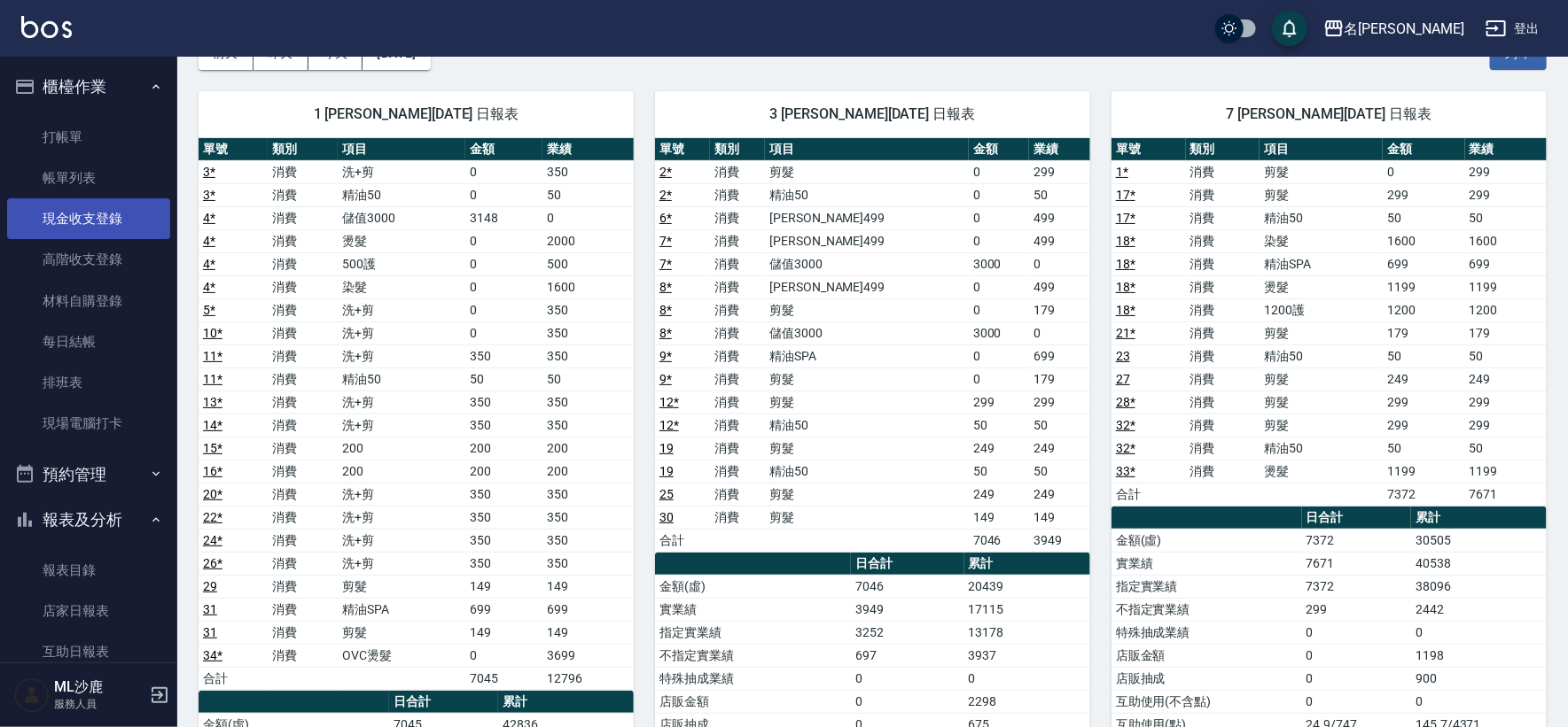
click at [82, 209] on link "現金收支登錄" at bounding box center [89, 219] width 163 height 41
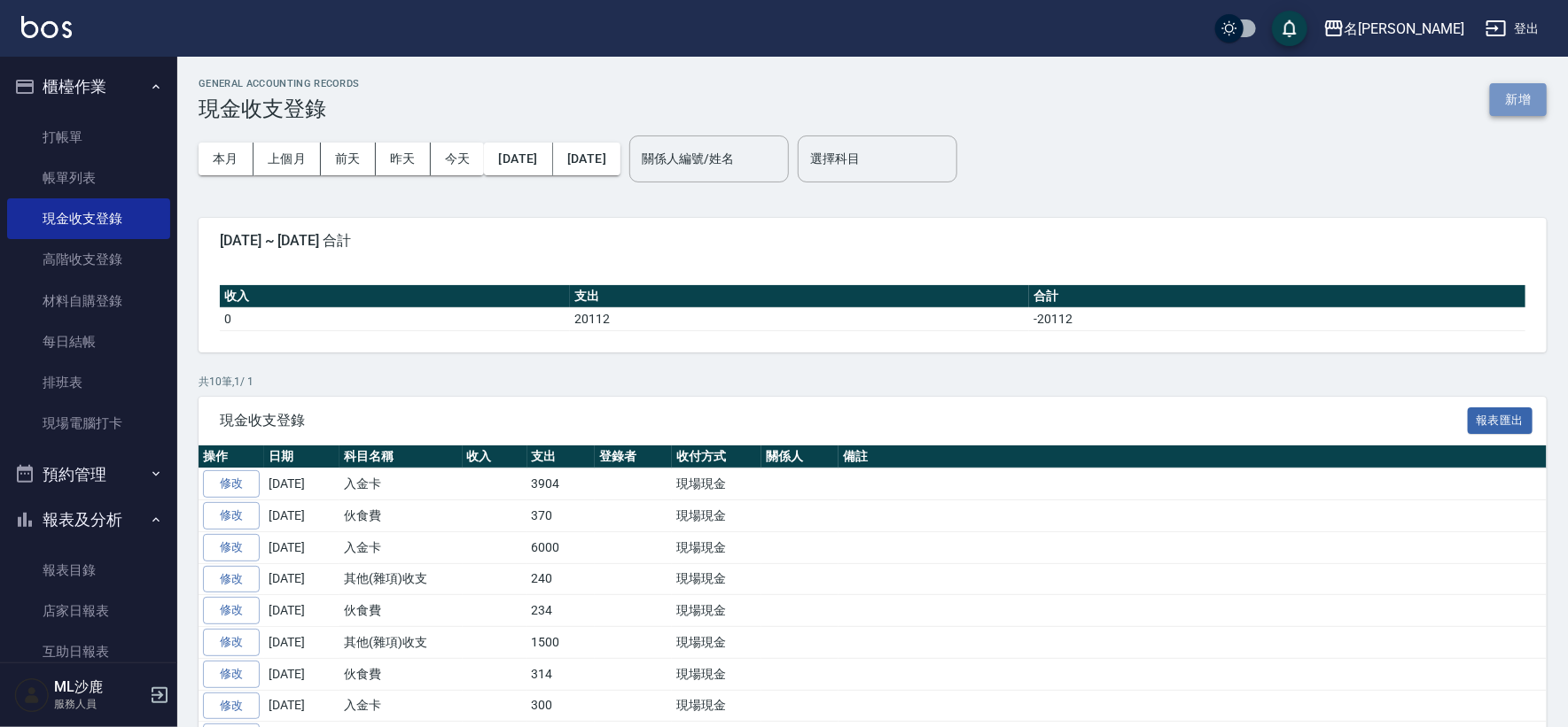
click at [1527, 105] on button "新增" at bounding box center [1518, 99] width 57 height 33
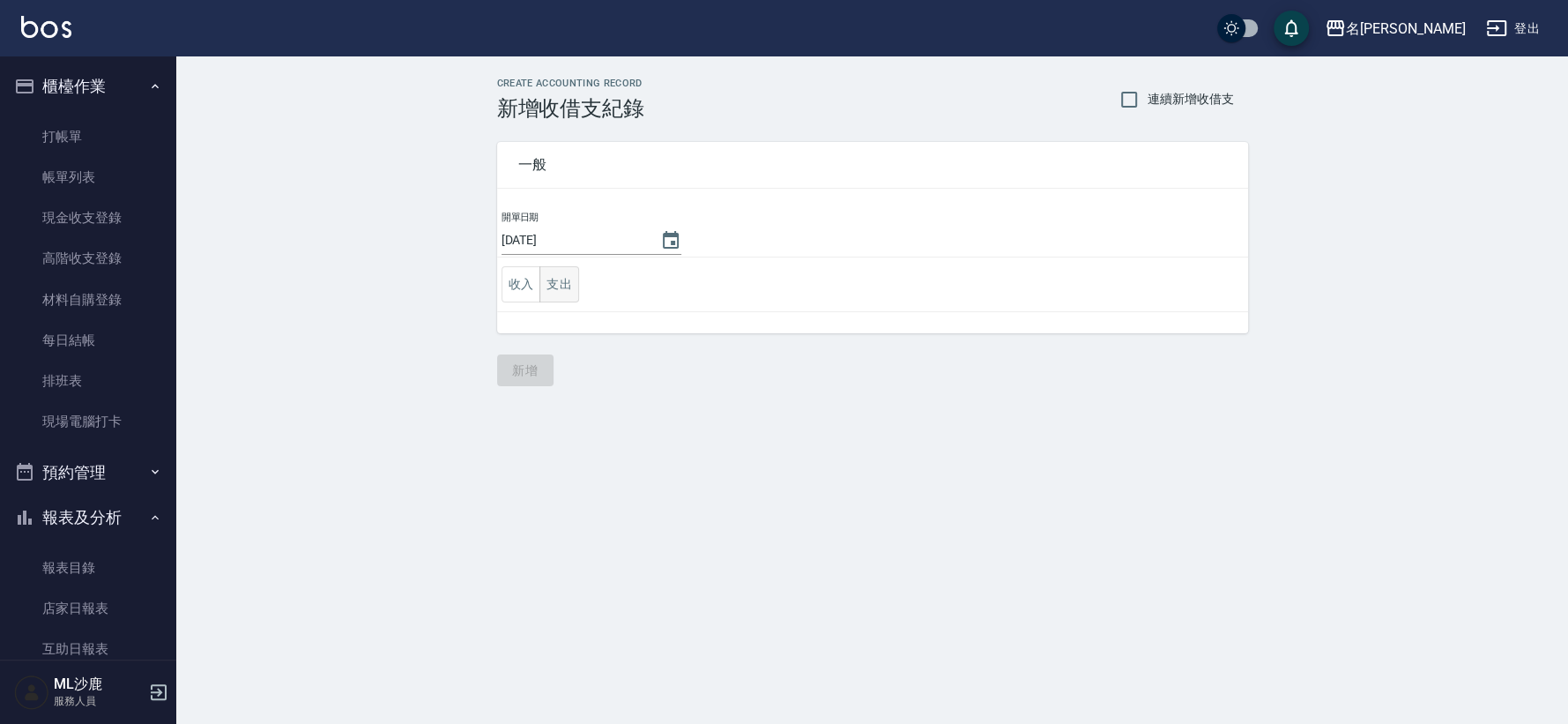
click at [573, 284] on button "支出" at bounding box center [559, 284] width 40 height 36
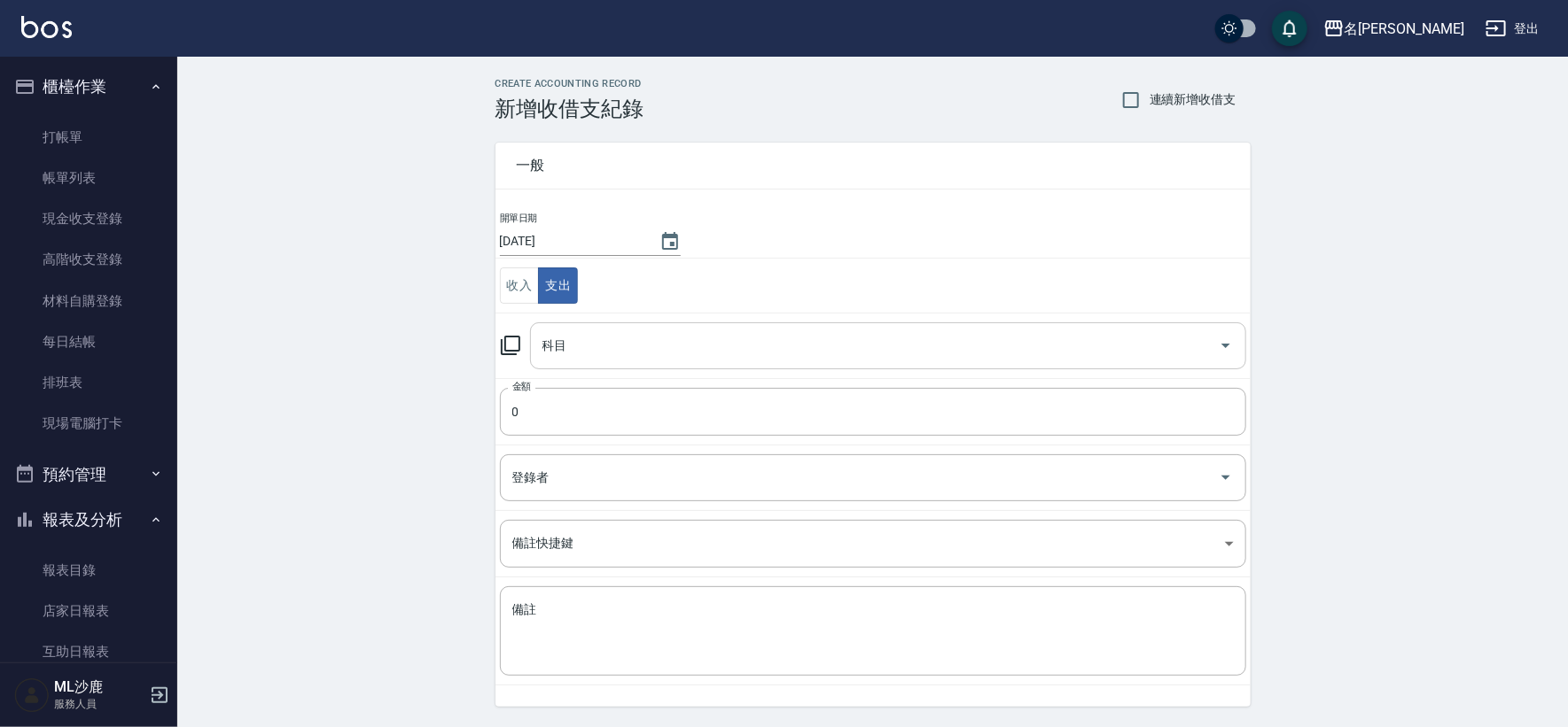
click at [606, 354] on input "科目" at bounding box center [874, 345] width 673 height 31
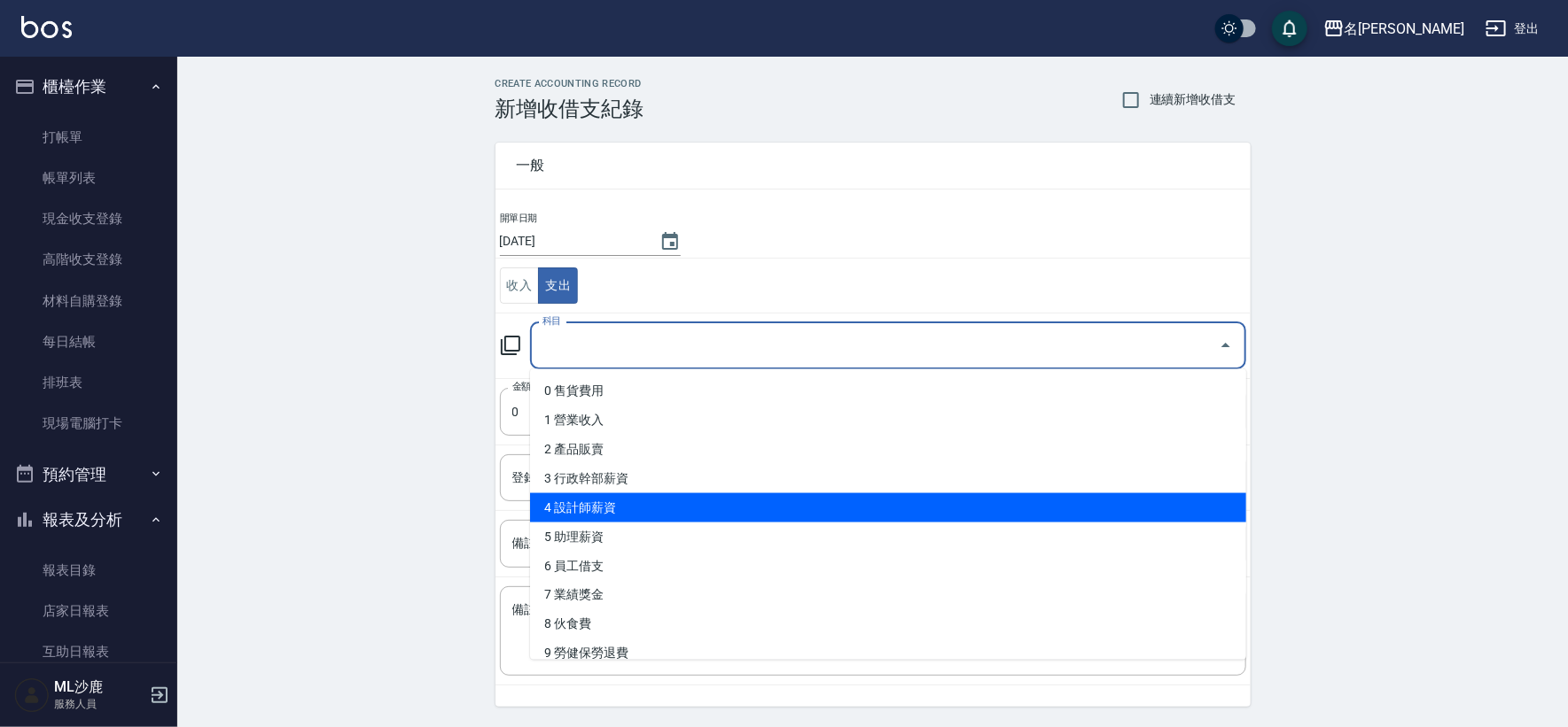
click at [623, 514] on li "4 設計師薪資" at bounding box center [888, 508] width 716 height 29
type input "4 設計師薪資"
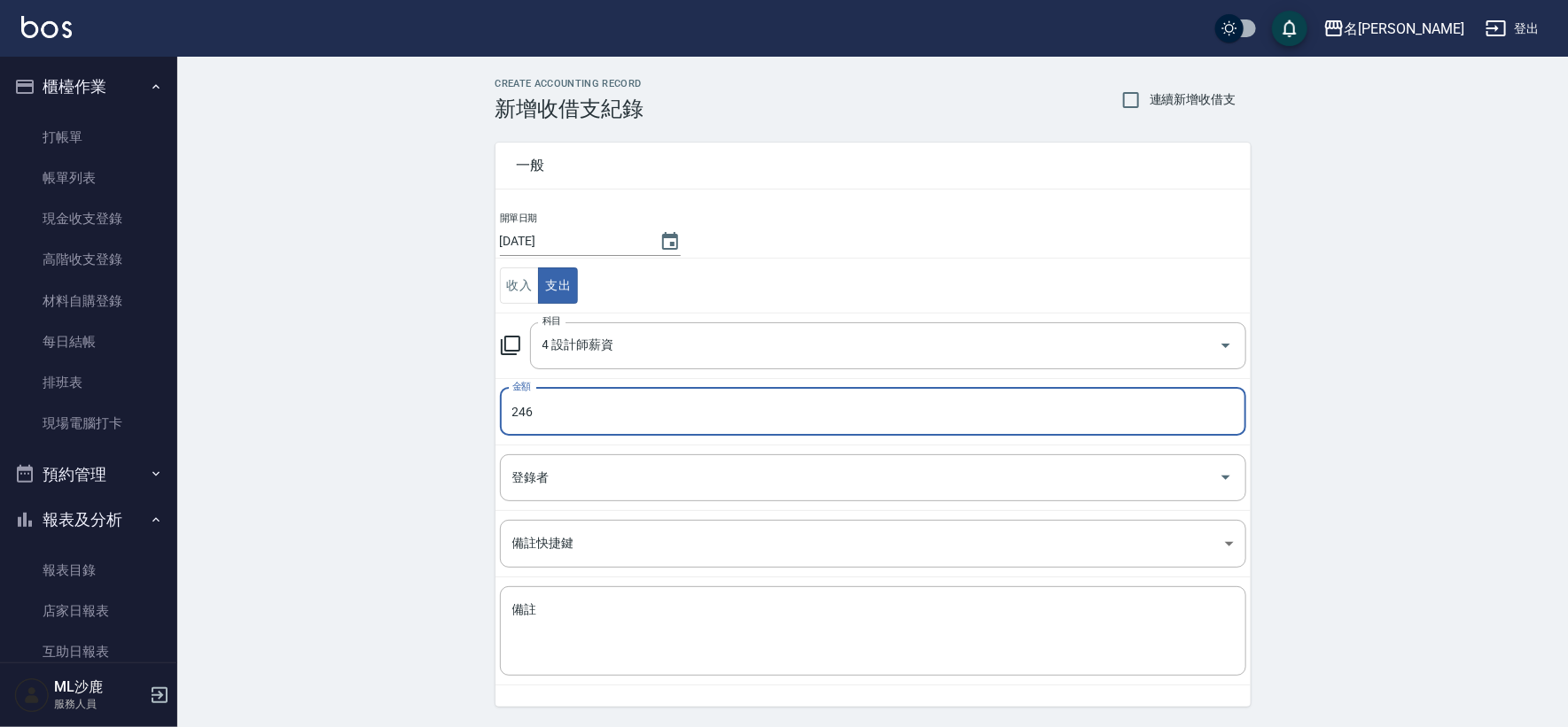
type input "246"
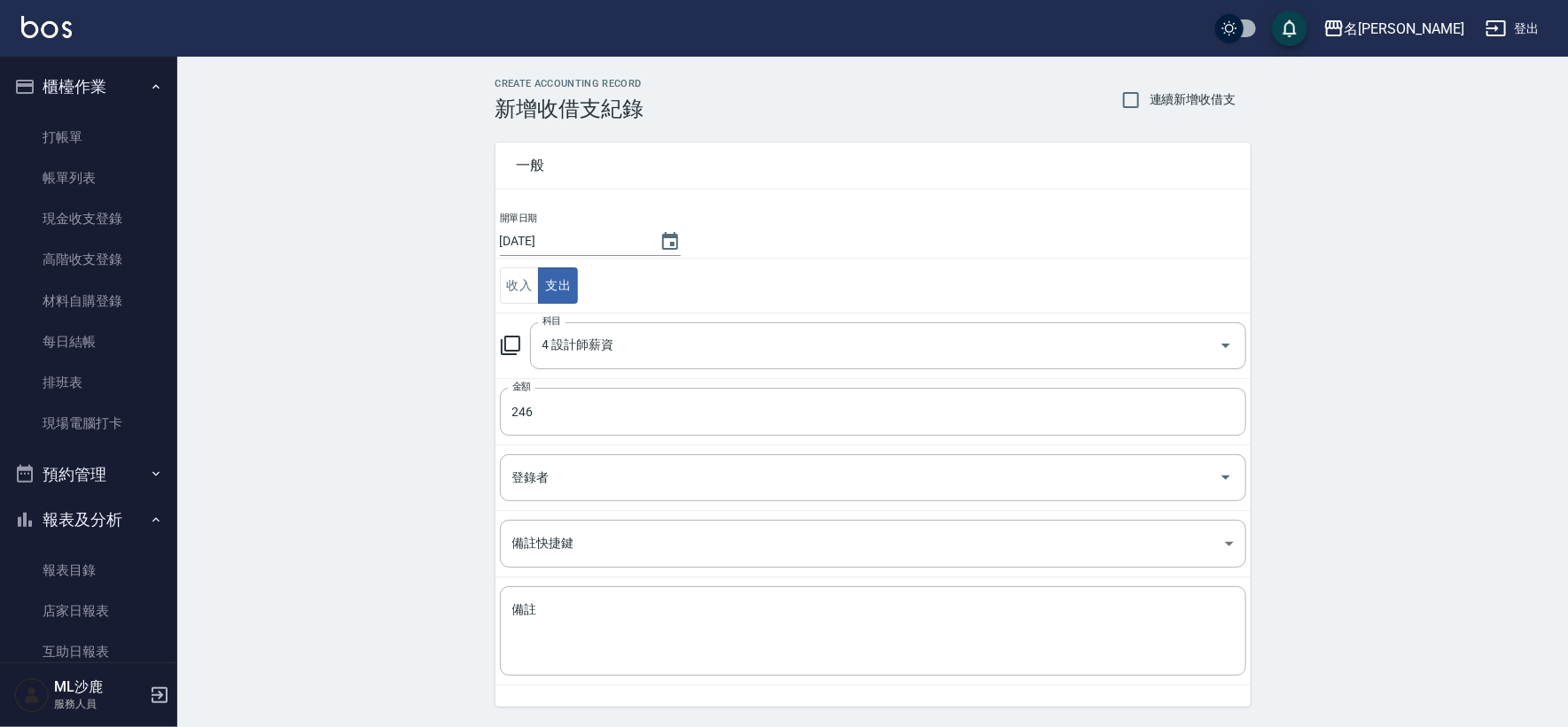
click at [340, 418] on div "CREATE ACCOUNTING RECORD 新增收借支紀錄 連續新增收借支 一般 開單日期 [DATE] 收入 支出 科目 4 設計師薪資 科目 金額 …" at bounding box center [872, 419] width 1391 height 725
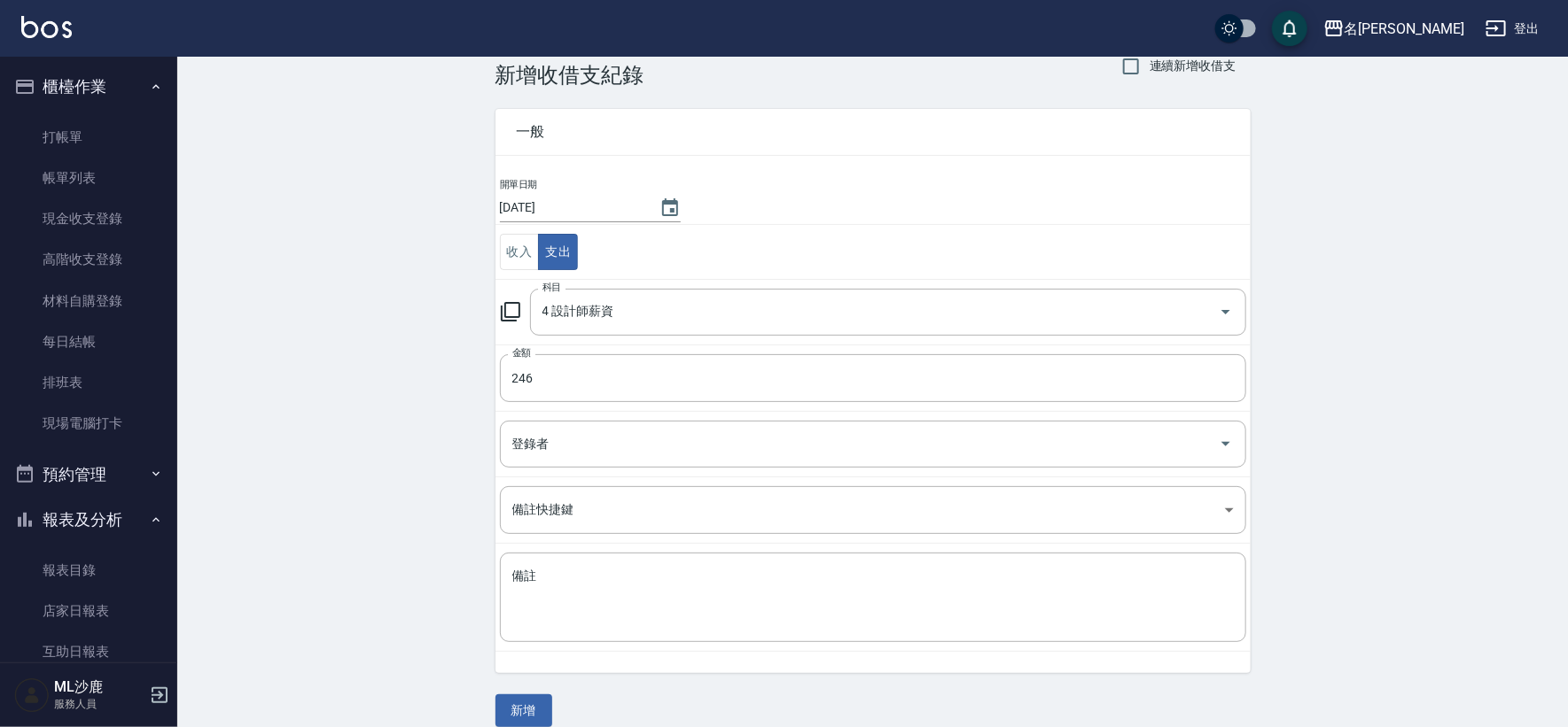
scroll to position [53, 0]
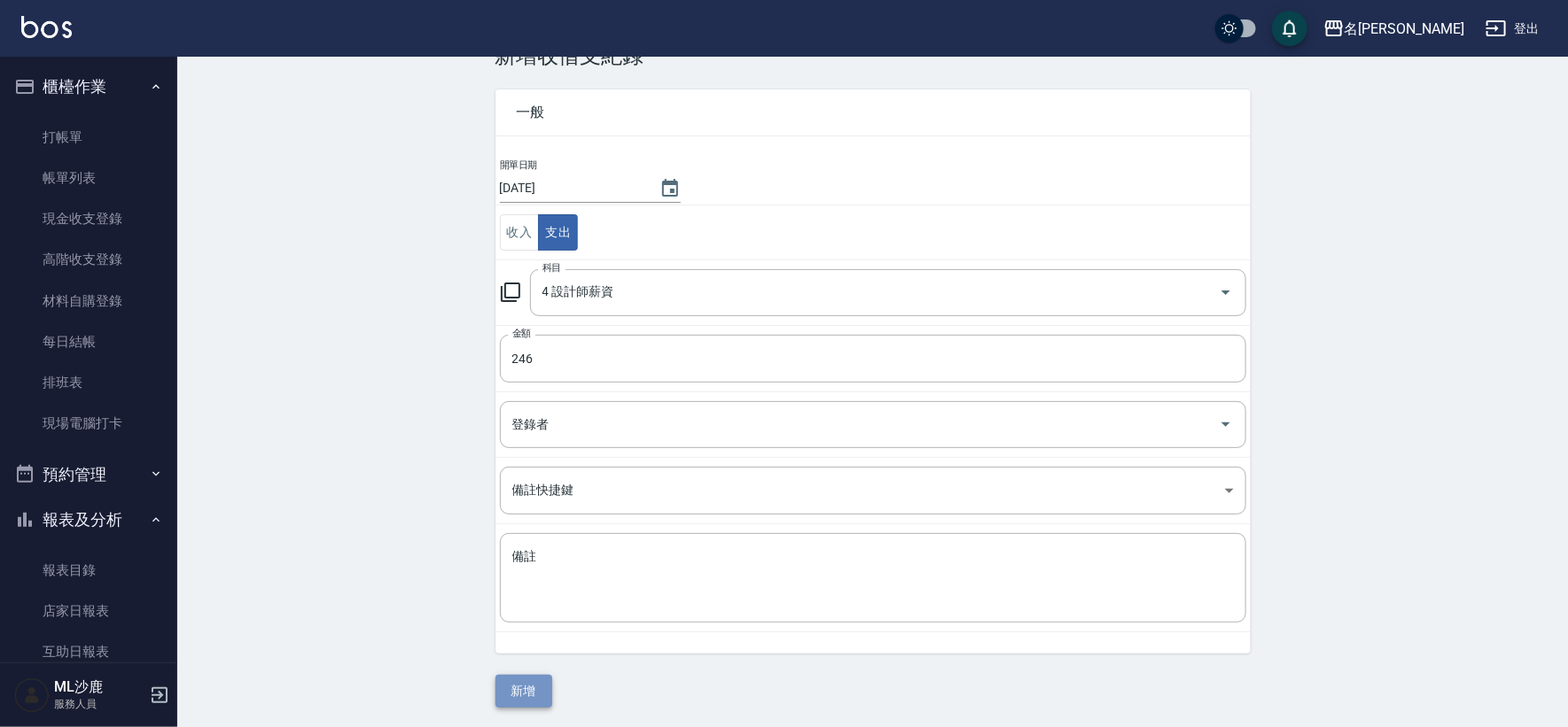
click at [498, 688] on button "新增" at bounding box center [524, 691] width 57 height 33
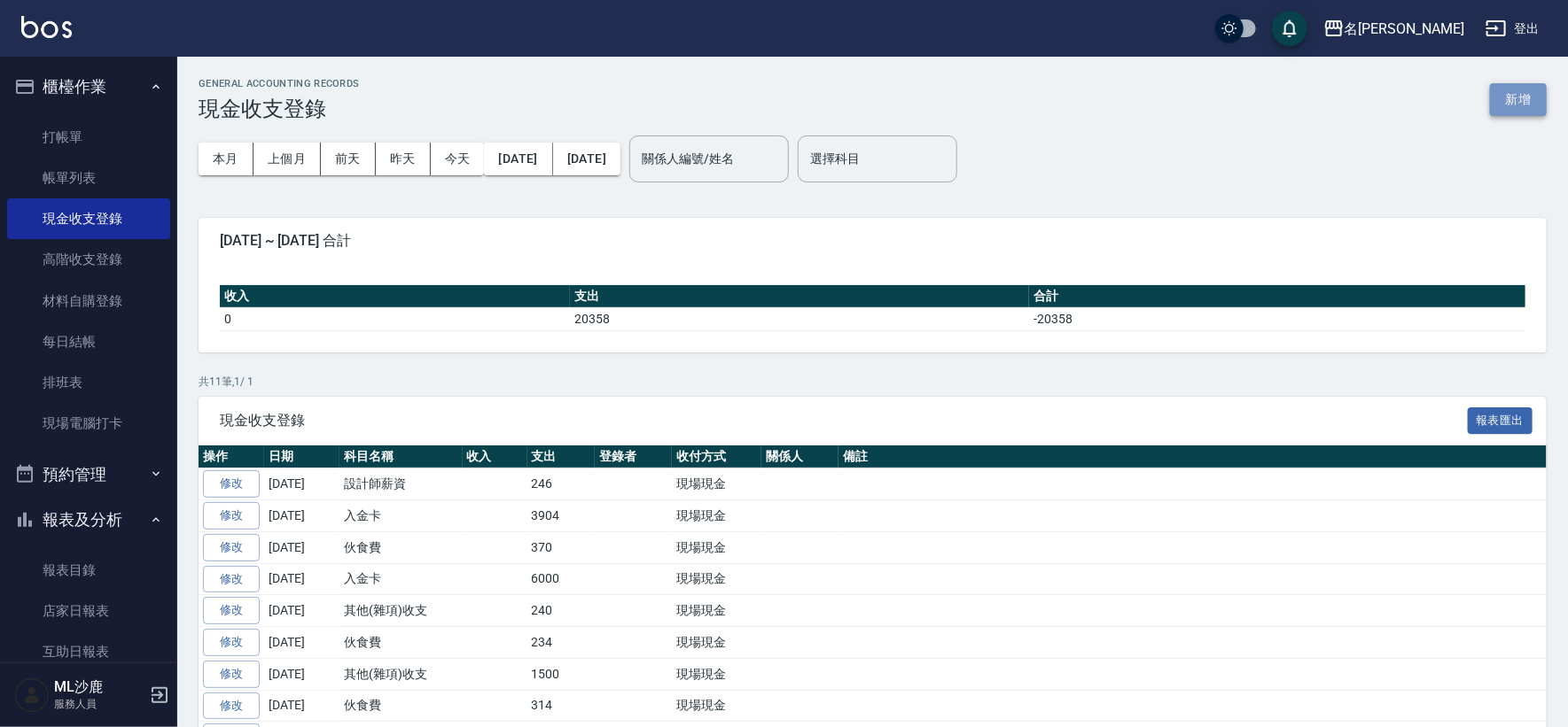
click at [1540, 106] on button "新增" at bounding box center [1518, 99] width 57 height 33
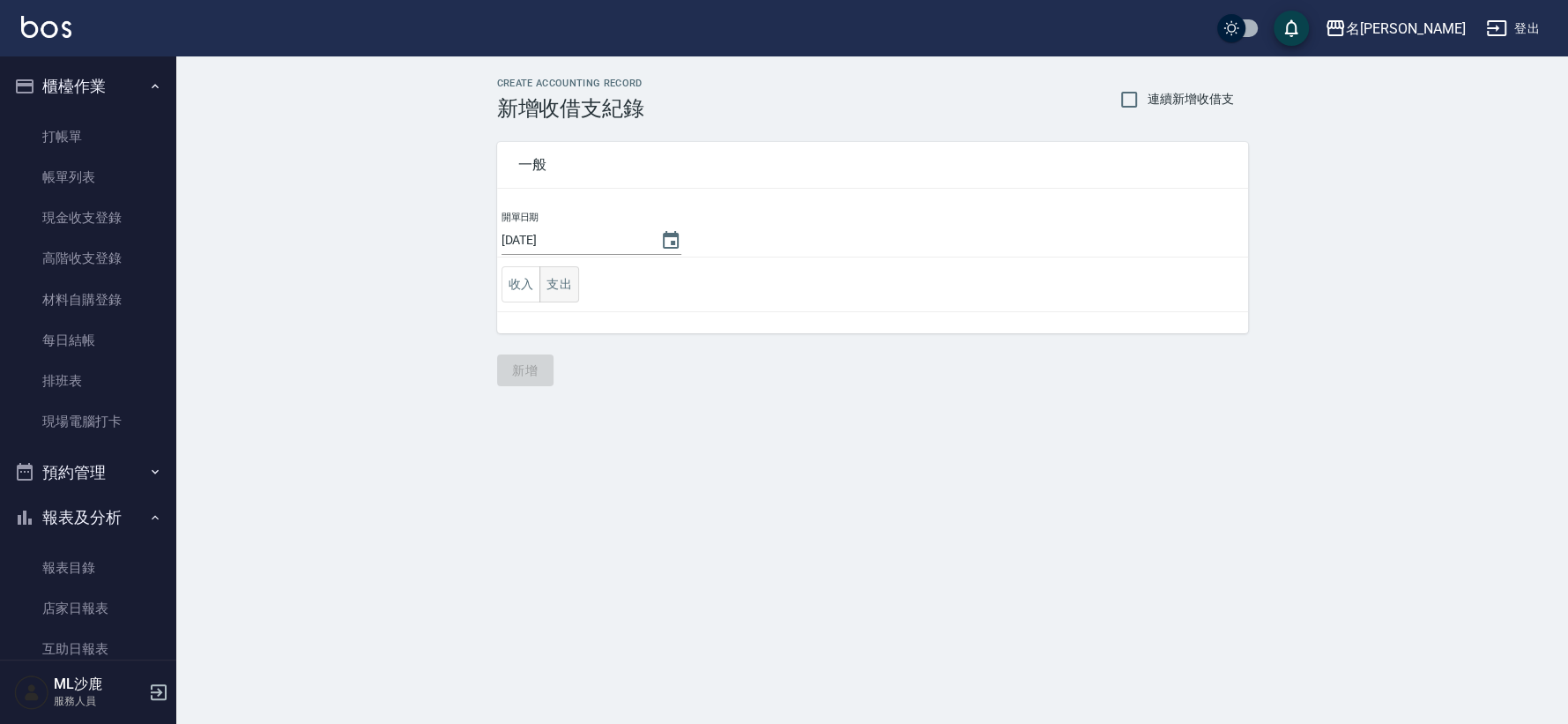
click at [579, 285] on button "支出" at bounding box center [559, 284] width 40 height 36
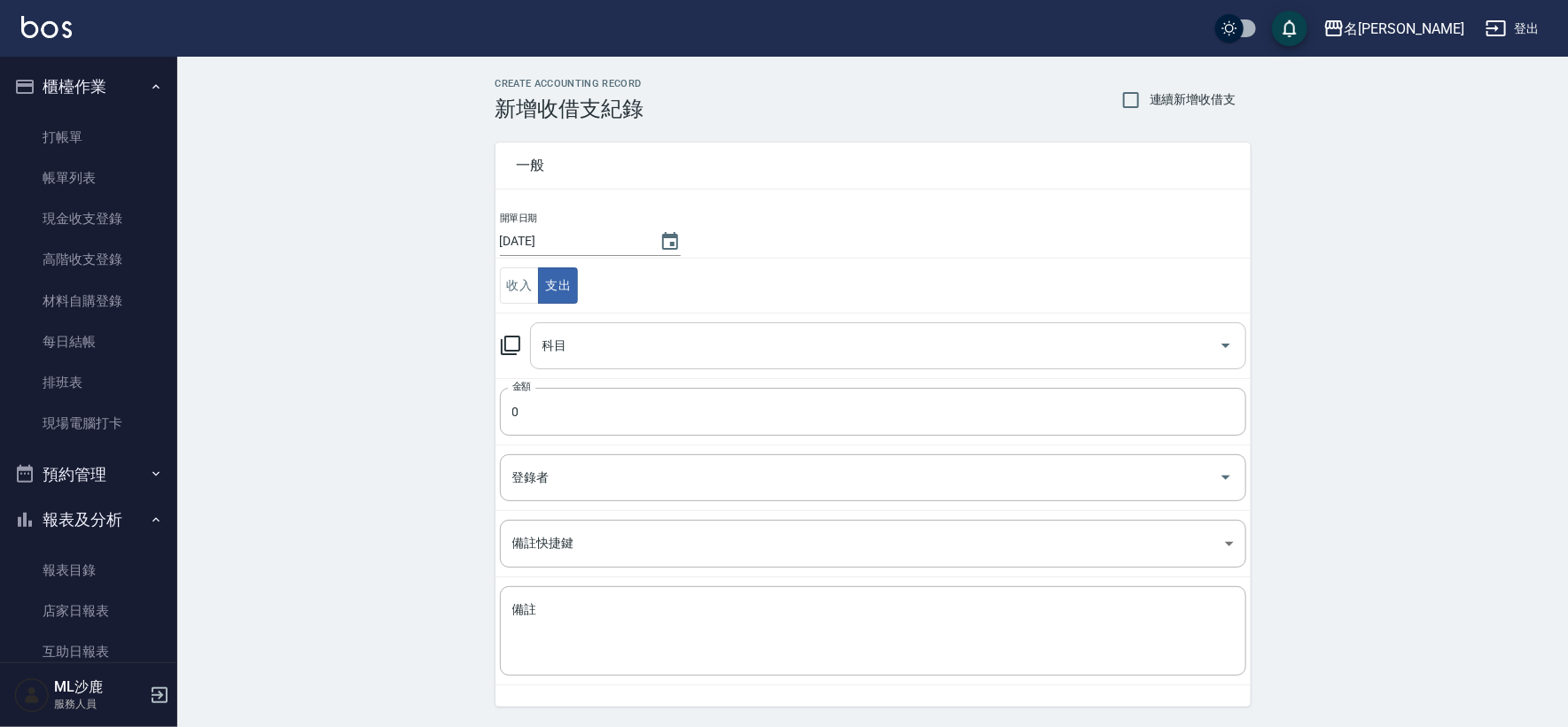
click at [583, 356] on input "科目" at bounding box center [874, 345] width 673 height 31
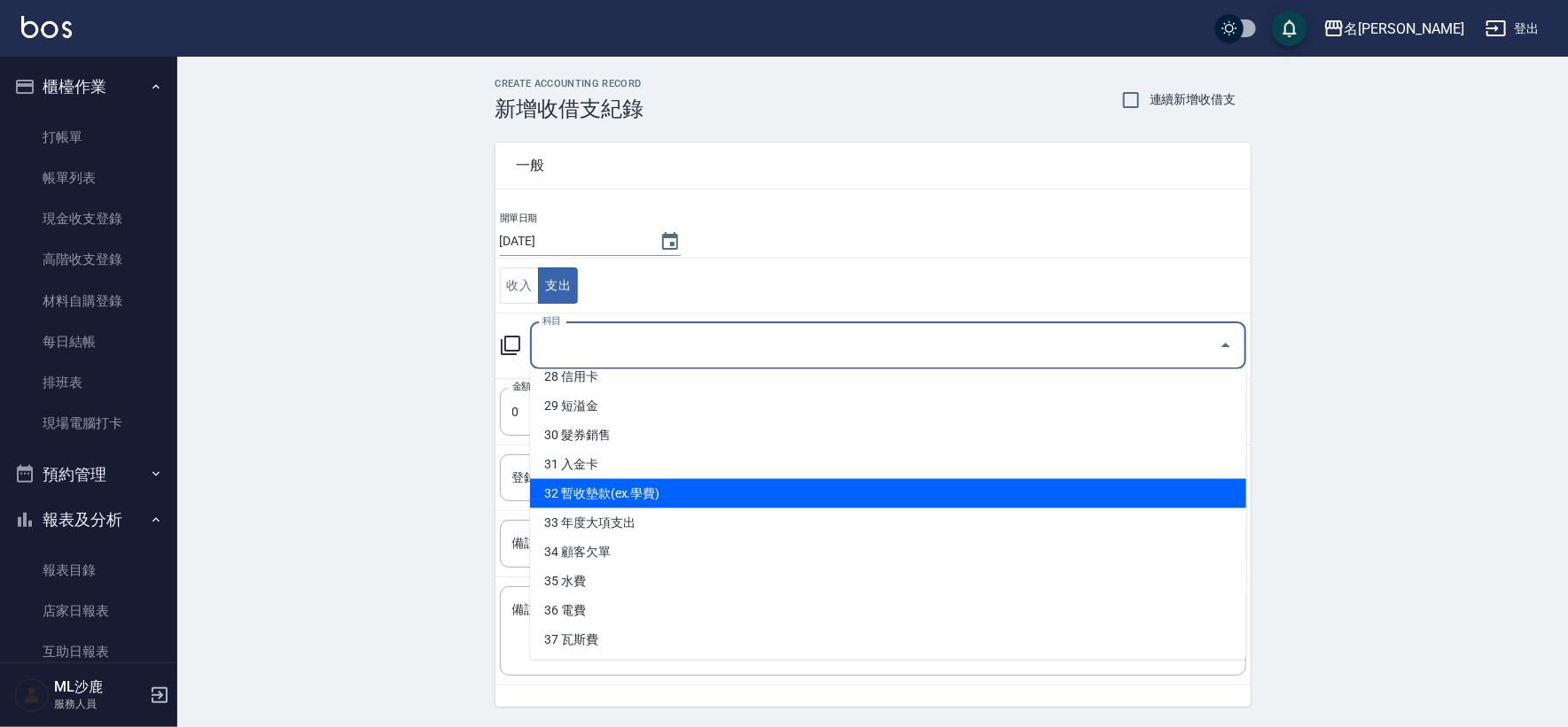
scroll to position [734, 0]
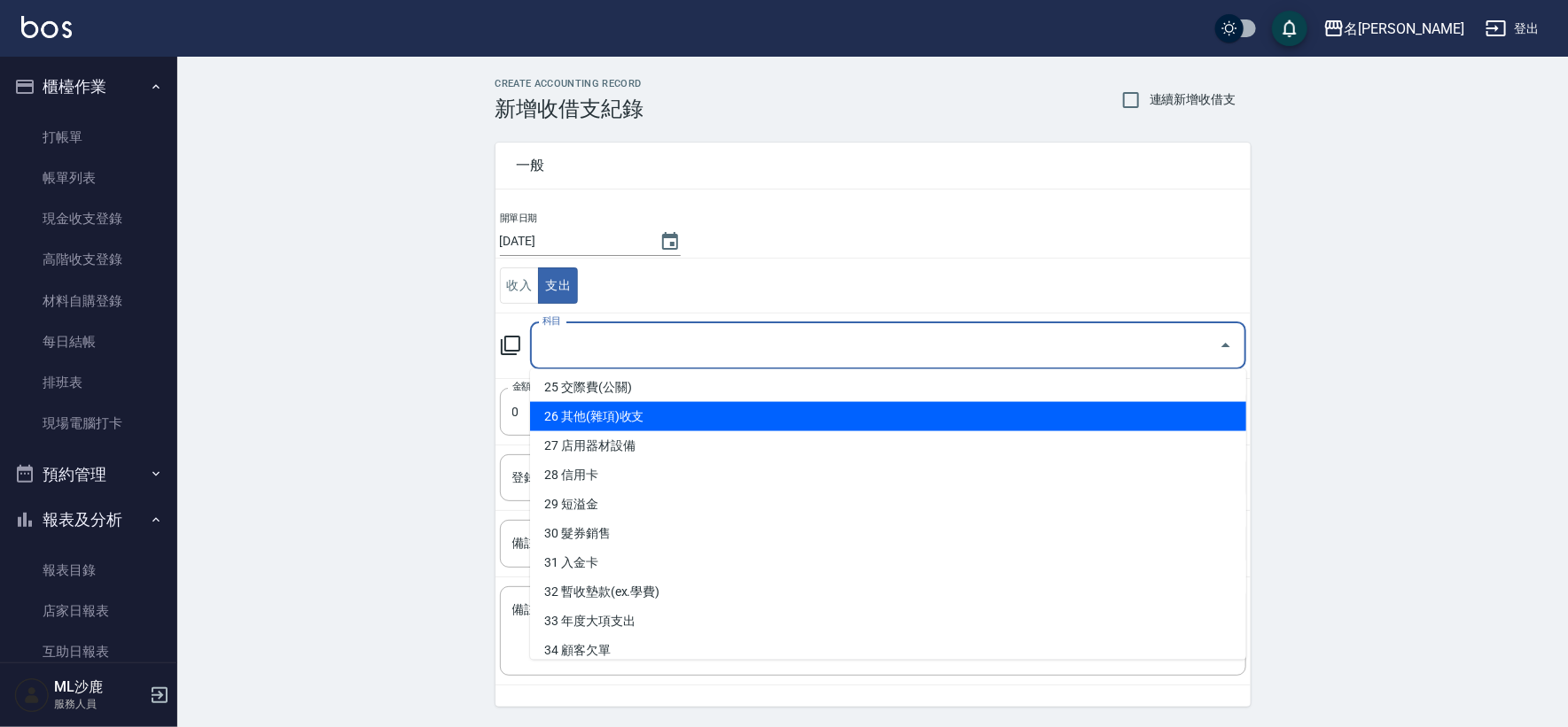
click at [636, 425] on li "26 其他(雜項)收支" at bounding box center [888, 416] width 716 height 29
type input "26 其他(雜項)收支"
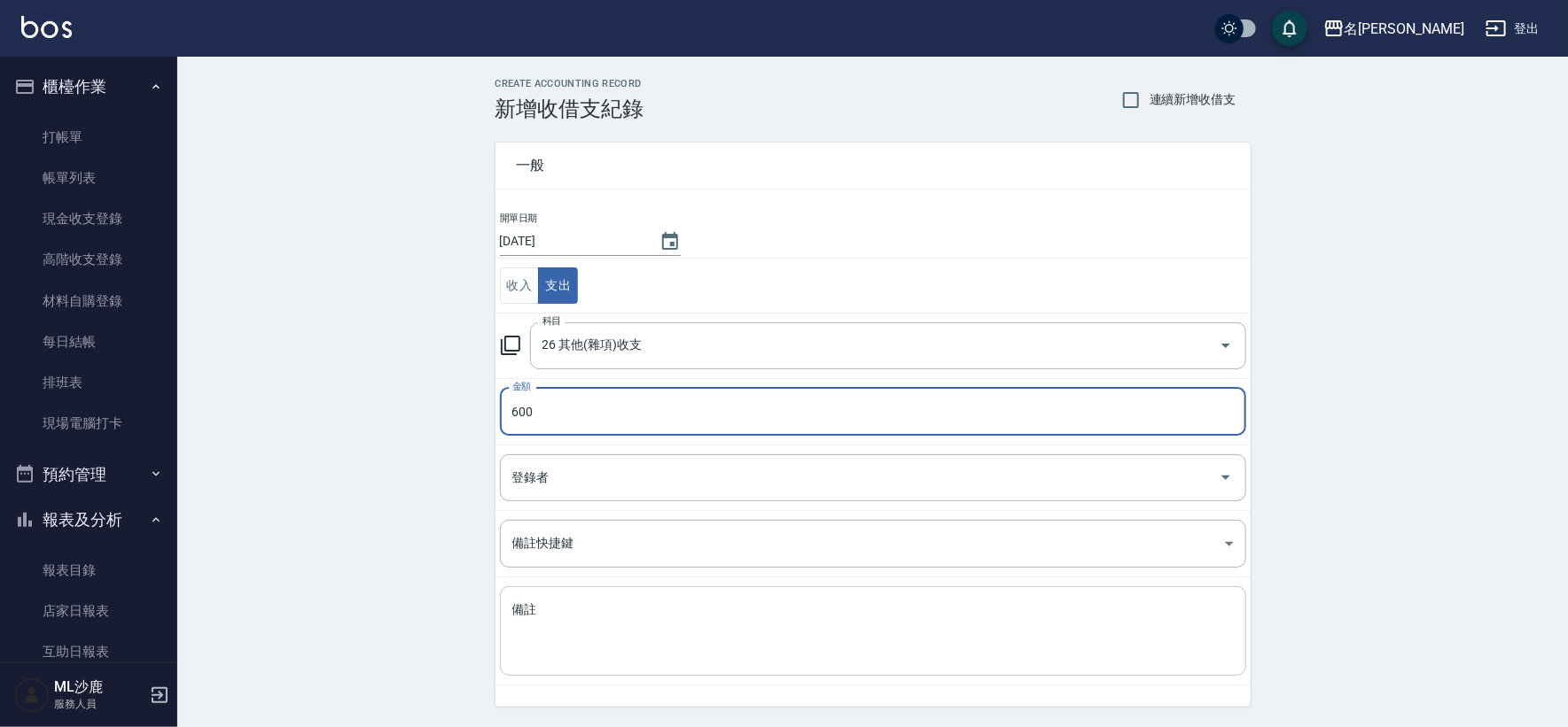
type input "600"
click at [817, 629] on textarea "備註" at bounding box center [873, 631] width 722 height 61
type textarea "A"
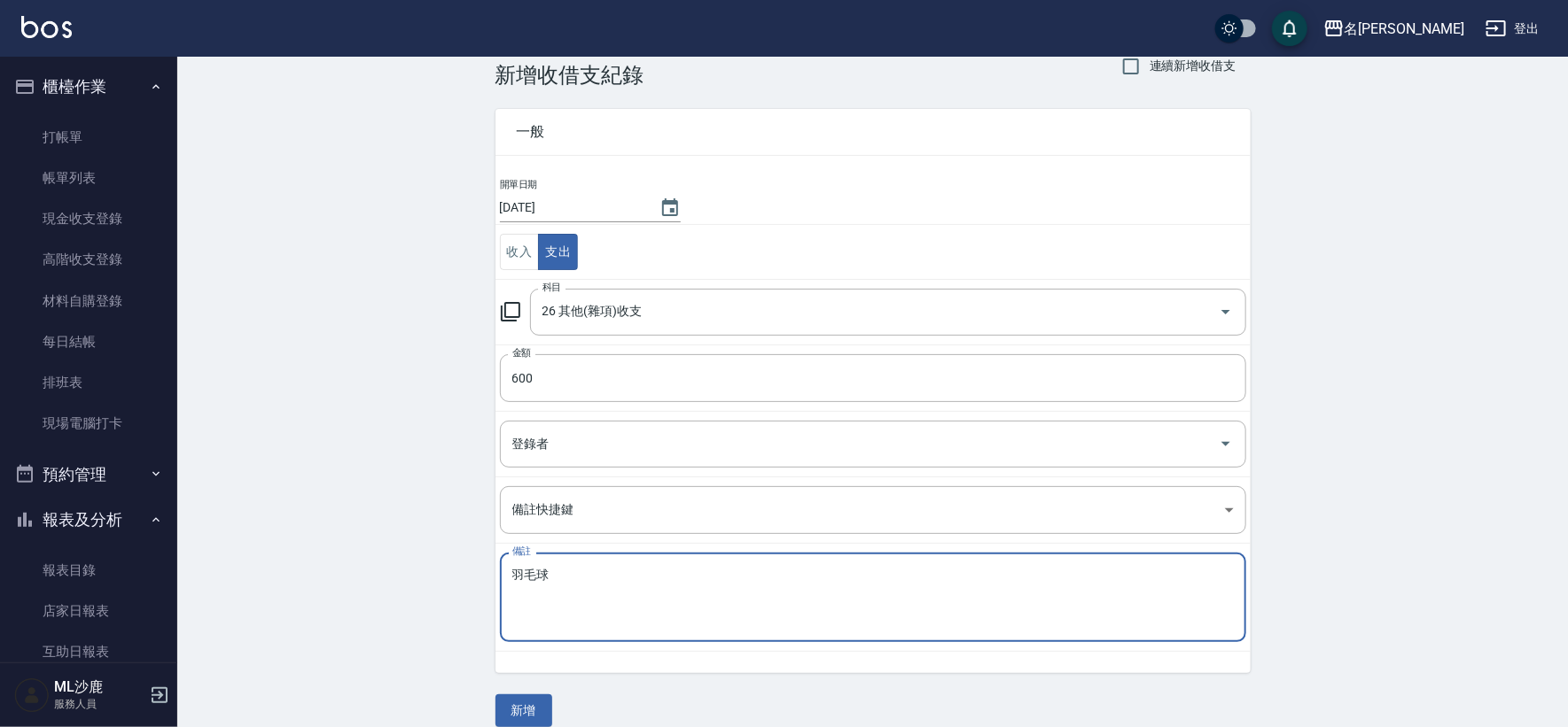
scroll to position [53, 0]
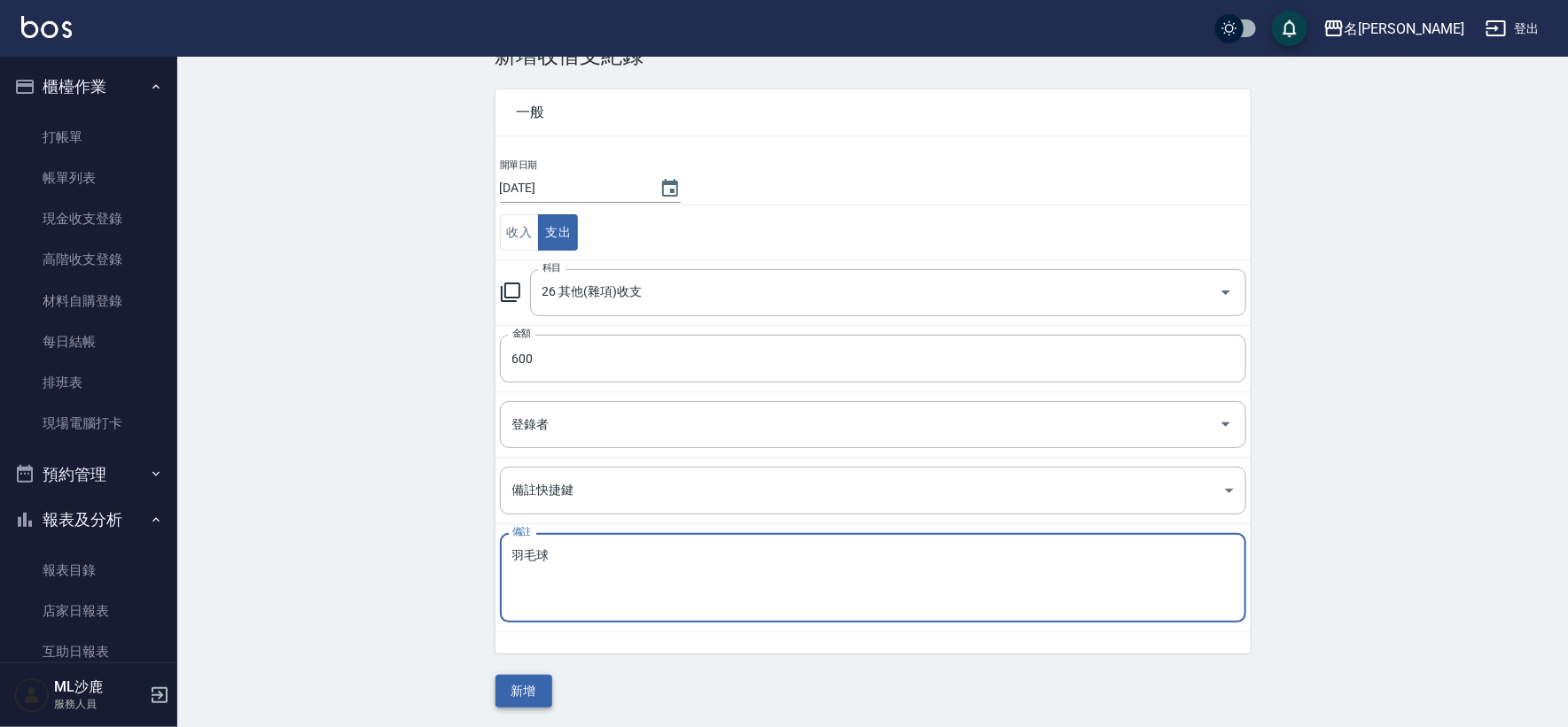
type textarea "羽毛球"
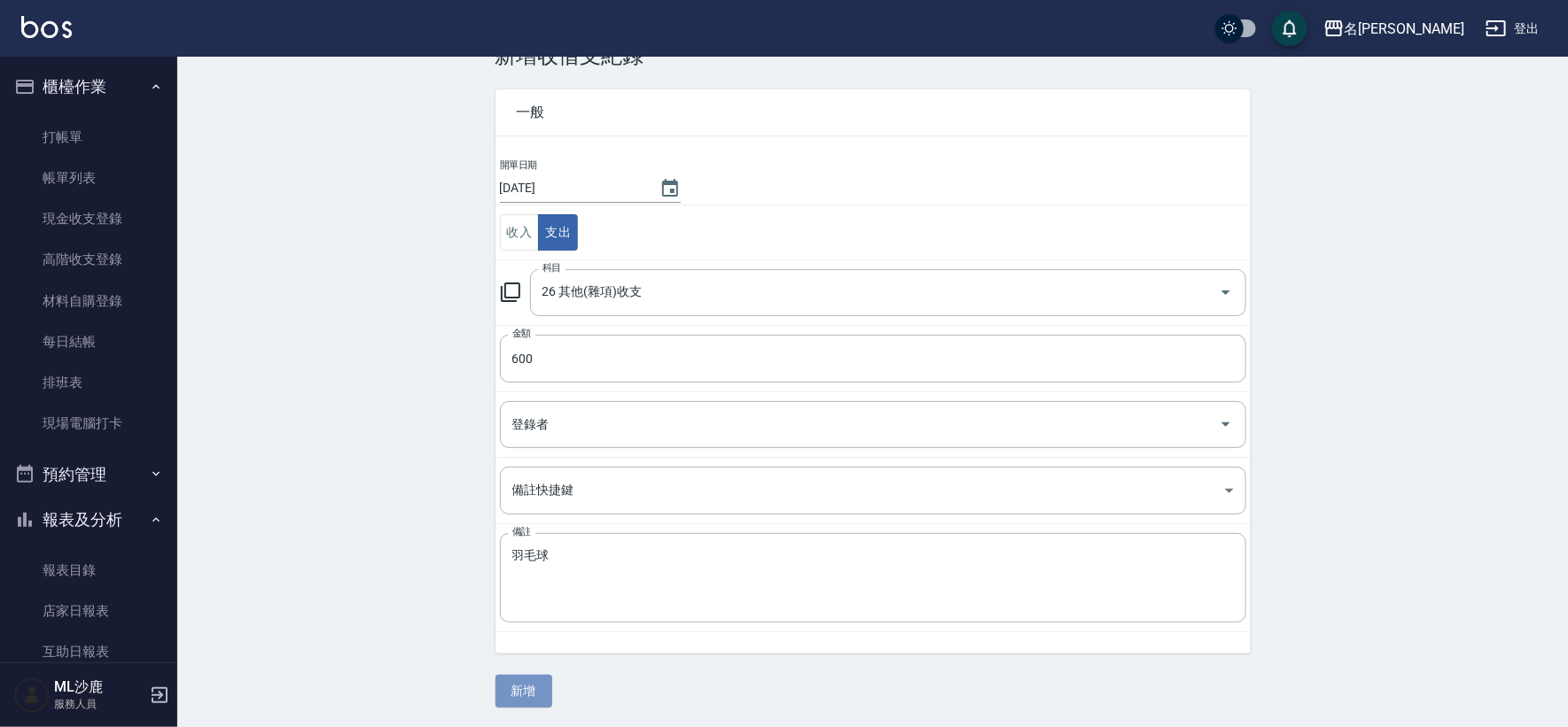
click at [522, 692] on button "新增" at bounding box center [524, 691] width 57 height 33
